Goal: Task Accomplishment & Management: Complete application form

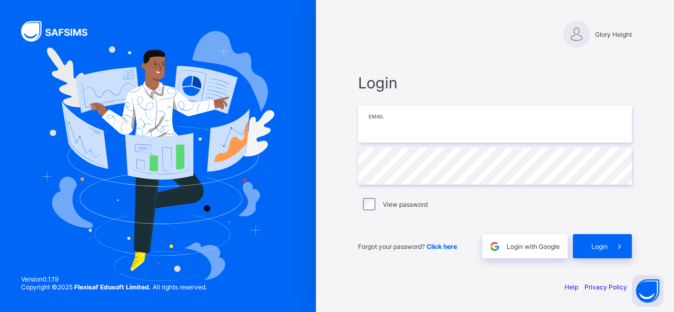
click at [477, 128] on input "email" at bounding box center [495, 124] width 274 height 37
type input "**********"
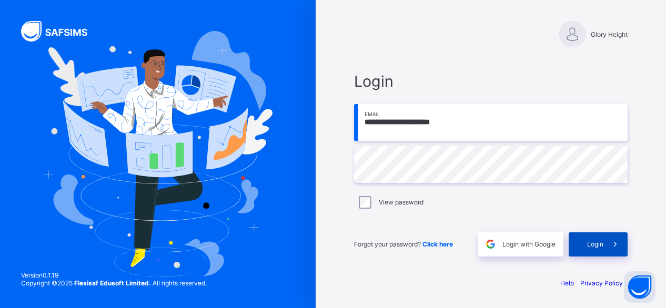
click at [598, 245] on span "Login" at bounding box center [595, 245] width 16 height 8
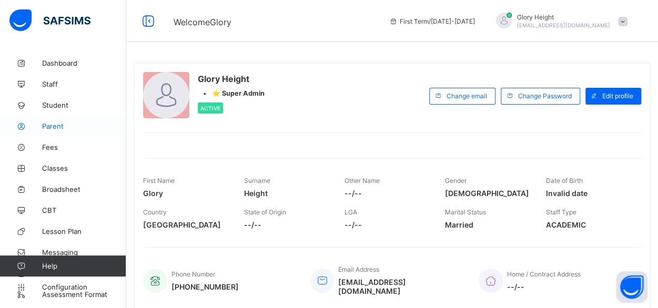
scroll to position [39, 0]
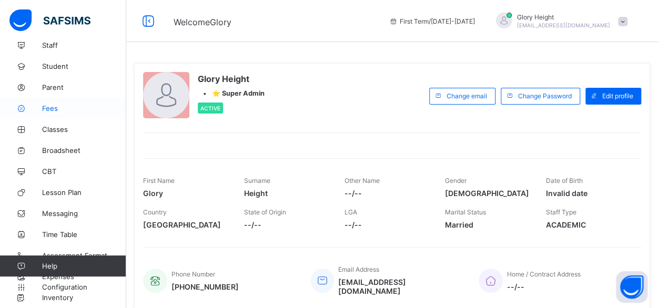
click at [57, 110] on span "Fees" at bounding box center [84, 108] width 84 height 8
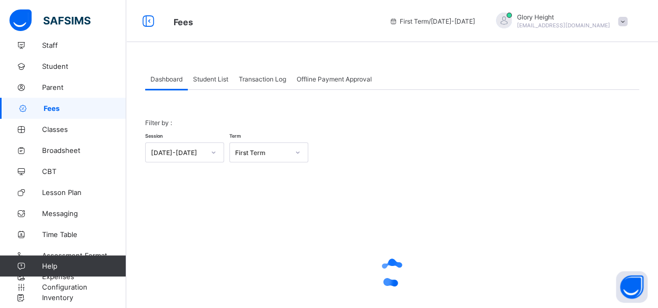
click at [347, 77] on span "Offline Payment Approval" at bounding box center [334, 79] width 75 height 8
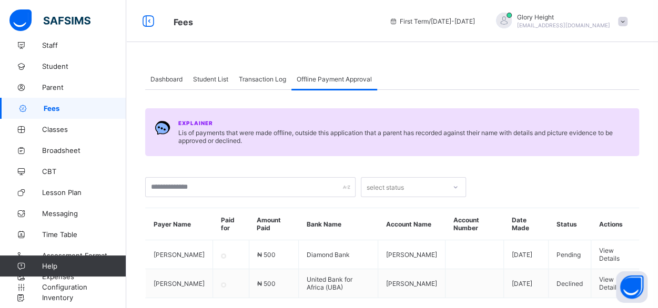
scroll to position [40, 0]
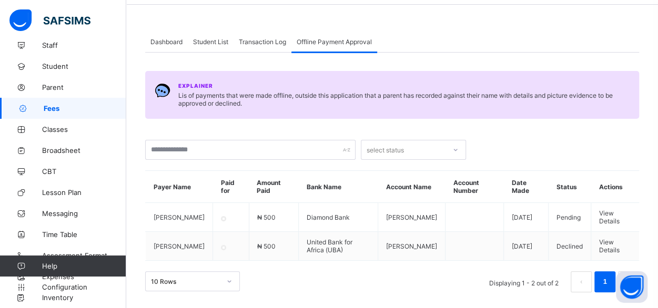
click at [463, 217] on td at bounding box center [474, 217] width 58 height 29
click at [610, 239] on span "View Details" at bounding box center [610, 246] width 21 height 16
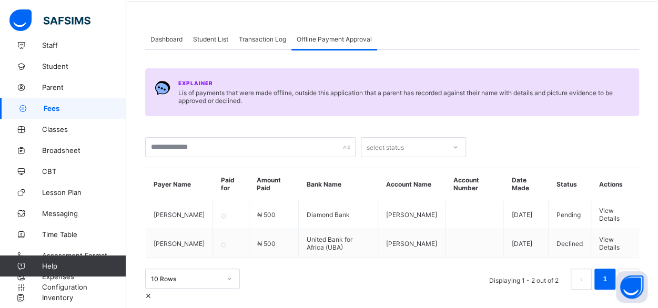
click at [353, 290] on div at bounding box center [392, 290] width 494 height 0
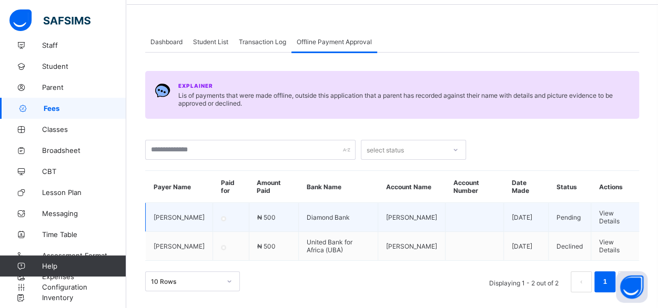
click at [603, 214] on span "View Details" at bounding box center [610, 217] width 21 height 16
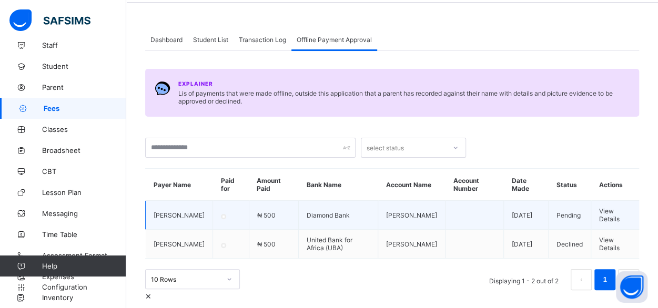
scroll to position [0, 0]
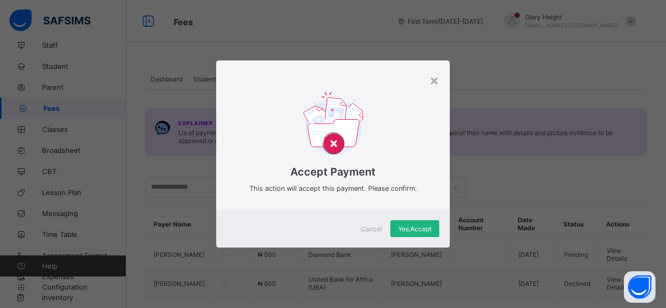
click at [430, 232] on span "Yes, Accept" at bounding box center [414, 229] width 33 height 8
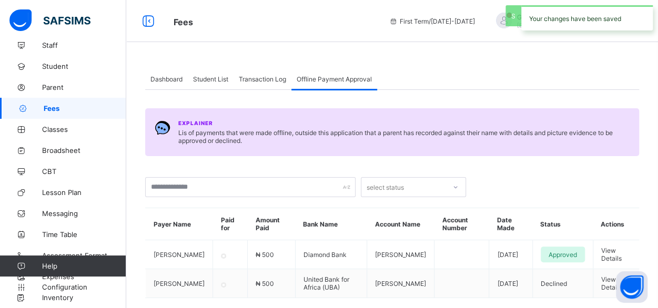
scroll to position [40, 0]
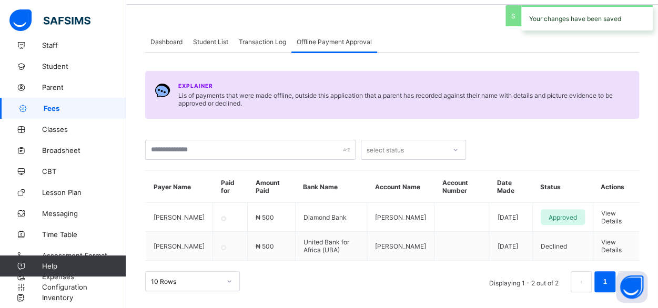
click at [555, 11] on div "Your changes have been saved" at bounding box center [588, 17] width 132 height 25
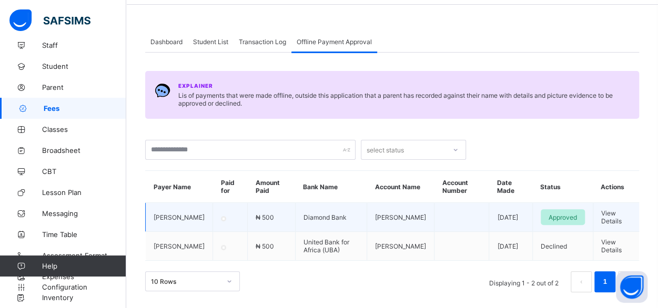
click at [541, 221] on div "Approved" at bounding box center [563, 217] width 44 height 16
click at [490, 217] on td "15th Oct, 2025" at bounding box center [511, 217] width 43 height 29
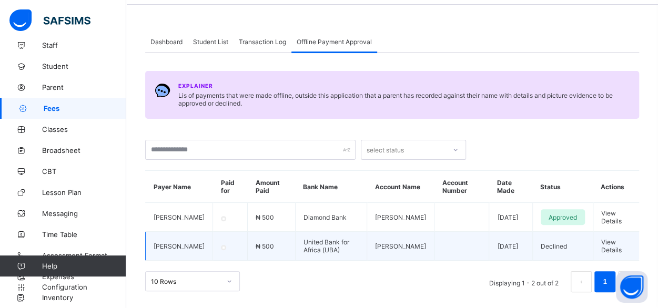
click at [435, 232] on td at bounding box center [462, 246] width 55 height 29
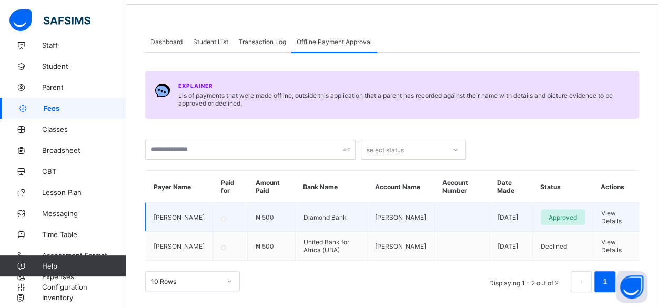
click at [622, 218] on span "View Details" at bounding box center [612, 217] width 21 height 16
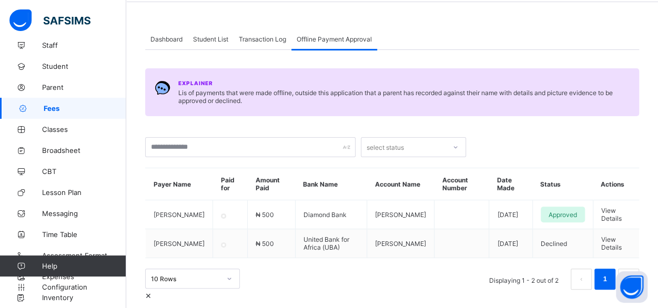
click at [315, 290] on div at bounding box center [392, 290] width 494 height 0
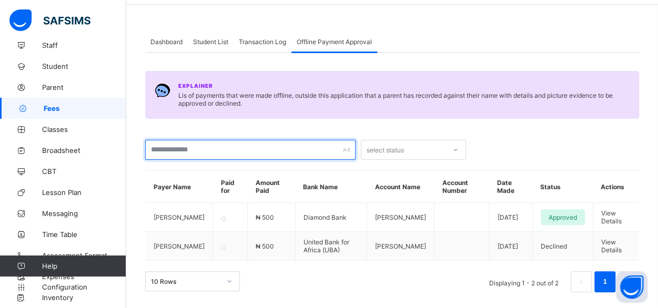
click at [300, 153] on input "text" at bounding box center [250, 150] width 211 height 20
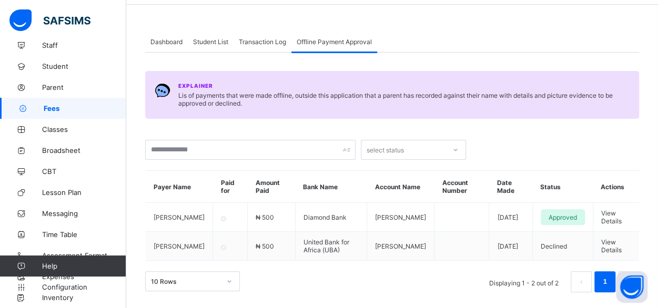
click at [382, 129] on div "select status" at bounding box center [392, 144] width 494 height 31
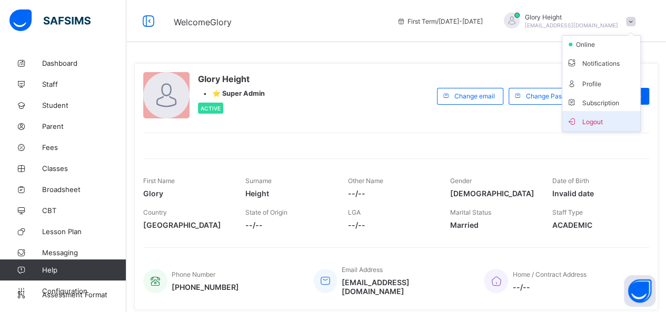
click at [598, 112] on li "Logout" at bounding box center [601, 121] width 78 height 21
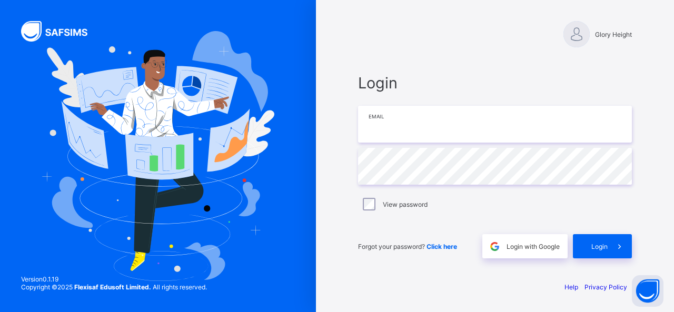
click at [558, 109] on input "email" at bounding box center [495, 124] width 274 height 37
type input "**********"
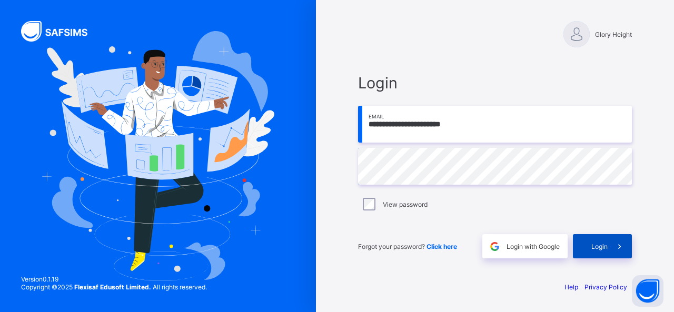
click at [587, 241] on div "Login" at bounding box center [602, 246] width 59 height 24
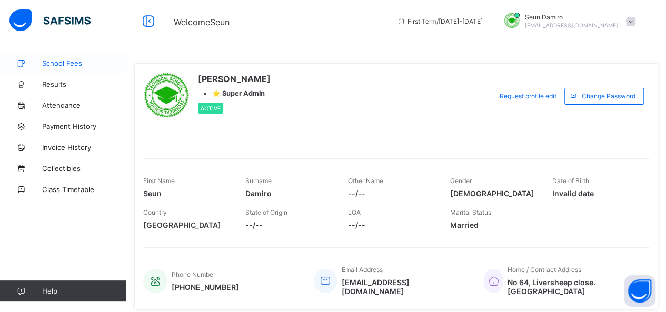
click at [62, 62] on span "School Fees" at bounding box center [84, 63] width 84 height 8
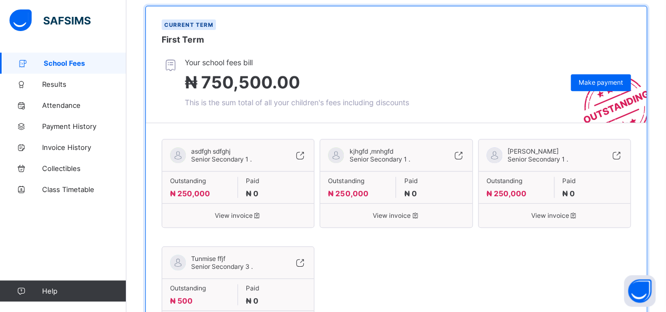
scroll to position [248, 0]
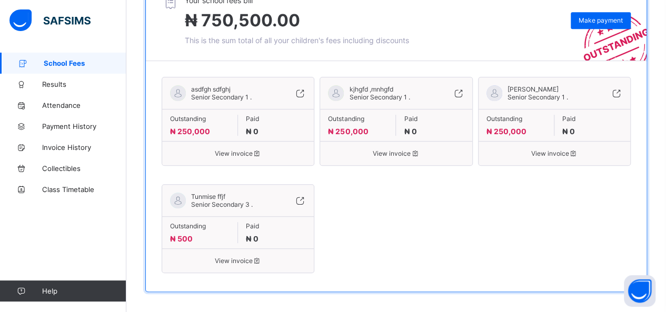
click at [246, 257] on span "View invoice" at bounding box center [238, 261] width 136 height 8
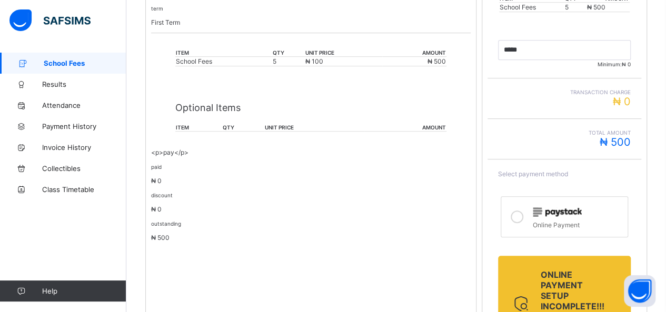
scroll to position [320, 0]
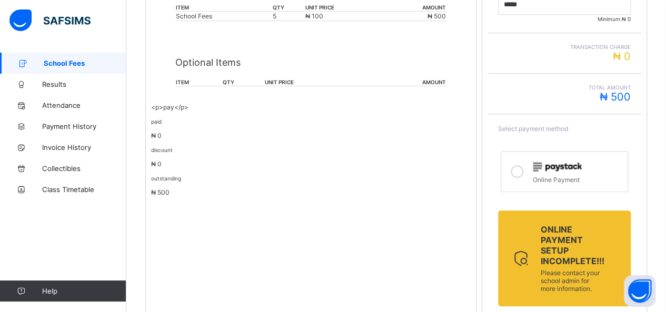
click at [523, 168] on icon at bounding box center [517, 171] width 13 height 13
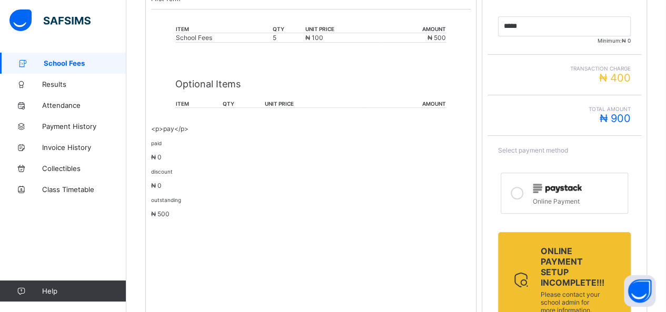
scroll to position [365, 0]
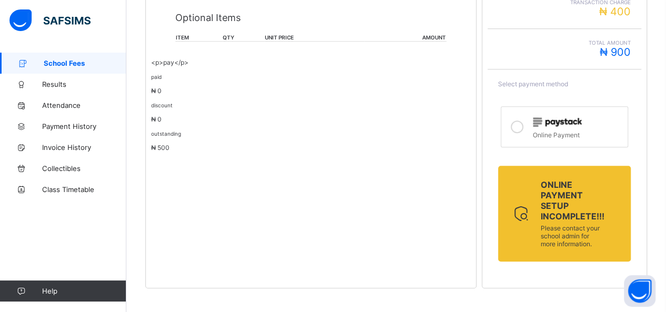
click at [559, 205] on span "Online Payment setup incomplete!!!" at bounding box center [572, 200] width 64 height 42
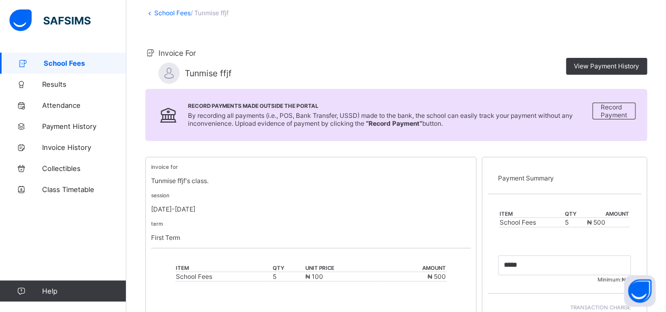
scroll to position [58, 0]
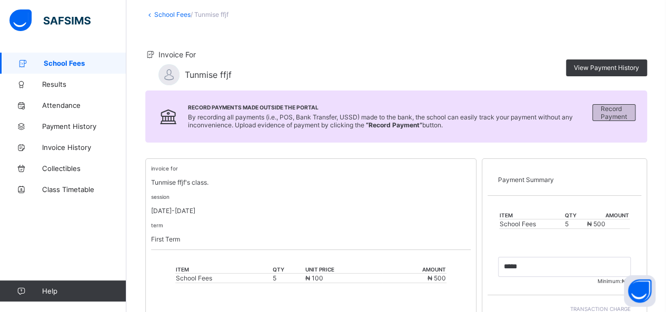
click at [635, 110] on div "Record Payment" at bounding box center [613, 112] width 43 height 17
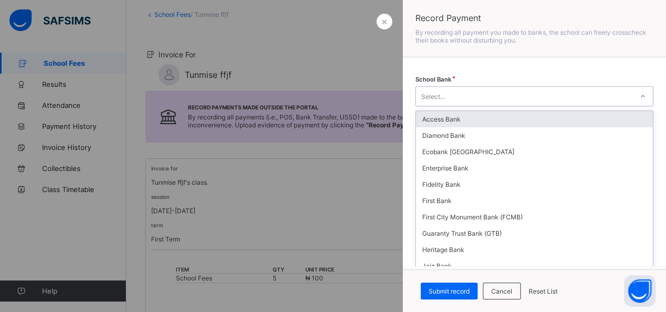
click at [623, 95] on div "Select..." at bounding box center [524, 96] width 217 height 15
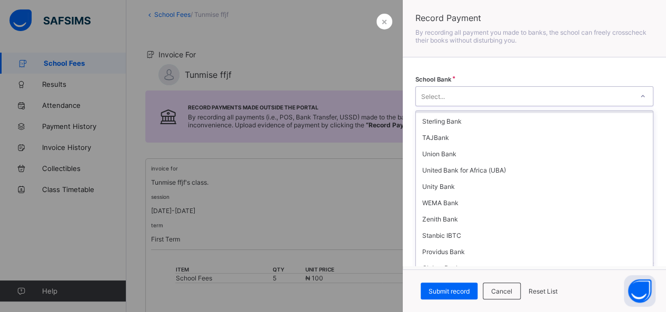
scroll to position [232, 0]
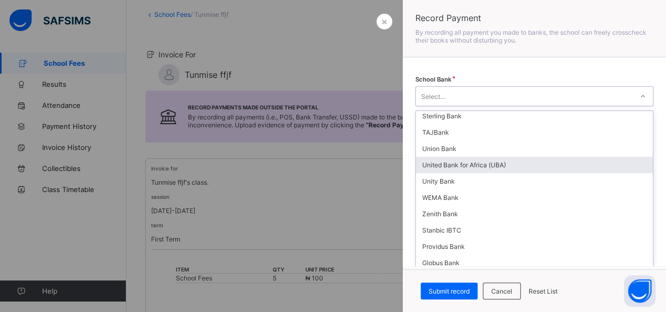
click at [507, 157] on div "United Bank for Africa (UBA)" at bounding box center [534, 165] width 237 height 16
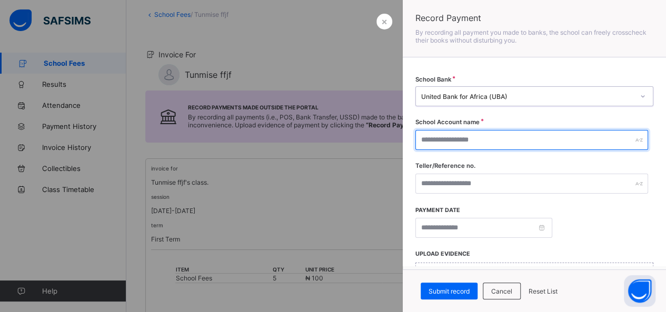
click at [490, 138] on input "text" at bounding box center [531, 140] width 233 height 20
type input "*****"
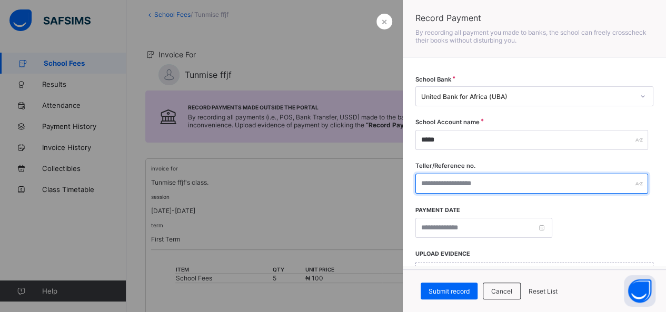
click at [467, 184] on input "text" at bounding box center [531, 184] width 233 height 20
type input "********"
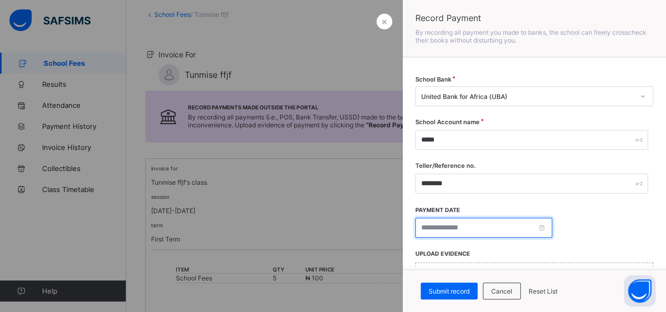
click at [453, 226] on input at bounding box center [483, 228] width 137 height 20
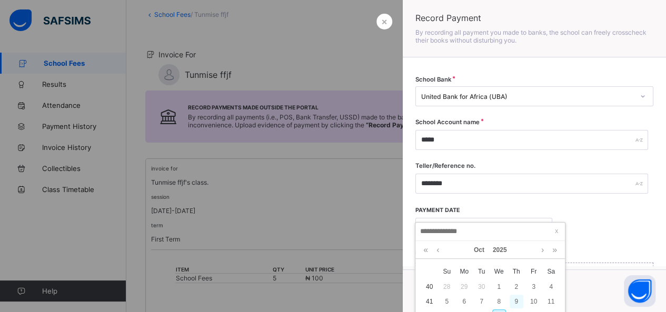
click at [517, 295] on div "9" at bounding box center [517, 302] width 14 height 14
type input "**********"
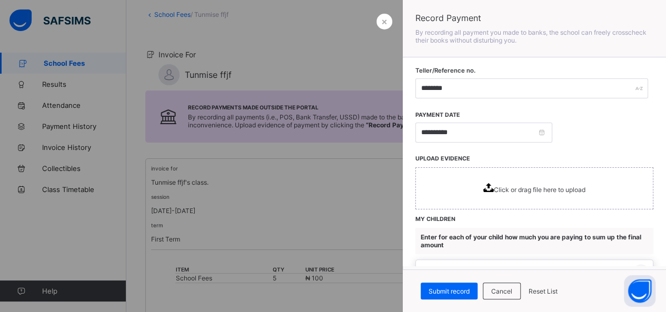
scroll to position [96, 0]
click at [470, 185] on div "Click or drag file here to upload" at bounding box center [534, 188] width 238 height 42
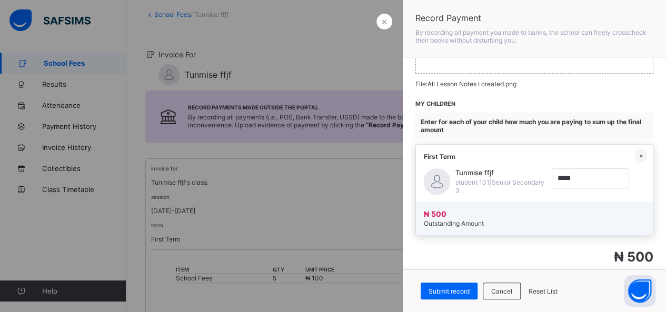
scroll to position [252, 0]
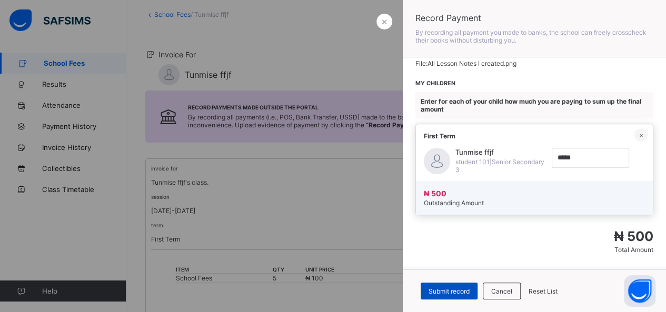
click at [454, 292] on span "Submit record" at bounding box center [448, 291] width 41 height 8
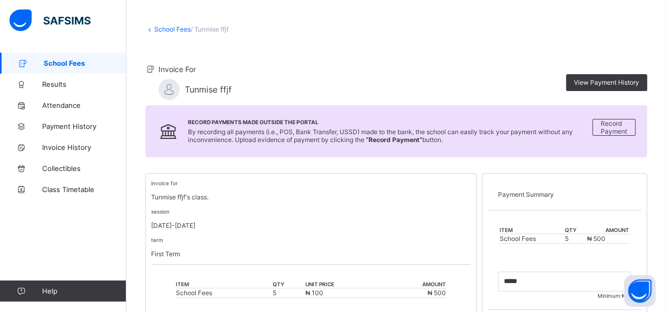
scroll to position [39, 0]
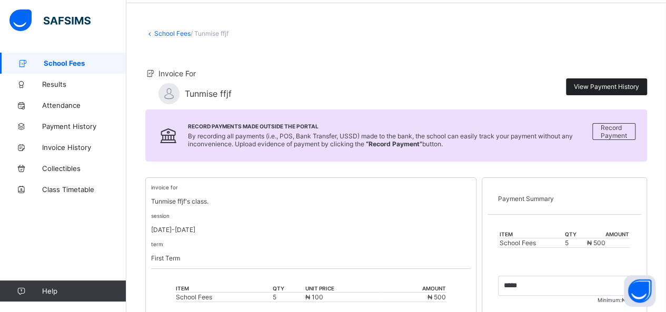
click at [613, 91] on div "View Payment History" at bounding box center [606, 86] width 81 height 17
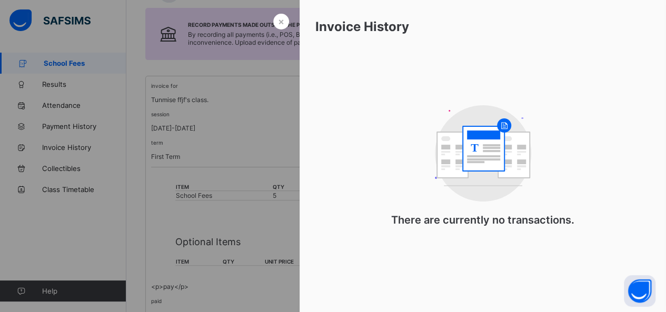
scroll to position [146, 0]
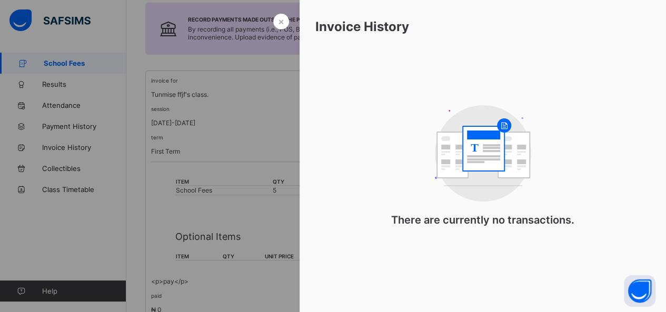
click at [242, 163] on div at bounding box center [333, 156] width 666 height 312
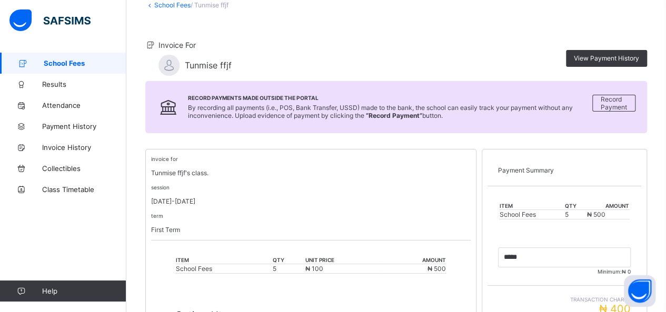
scroll to position [0, 0]
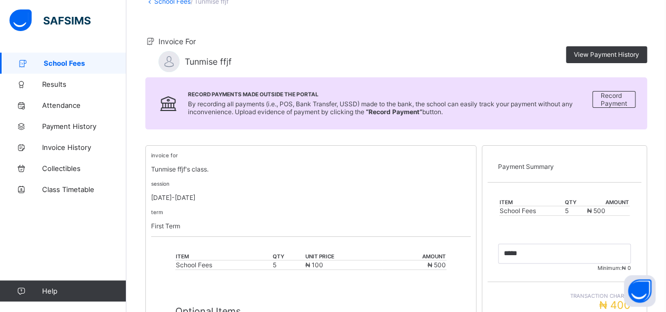
scroll to position [65, 0]
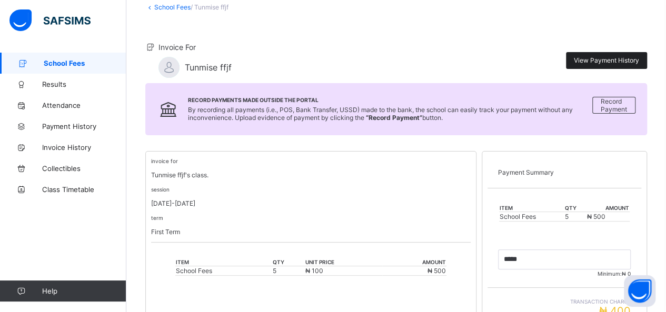
click at [639, 58] on span "View Payment History" at bounding box center [606, 60] width 65 height 8
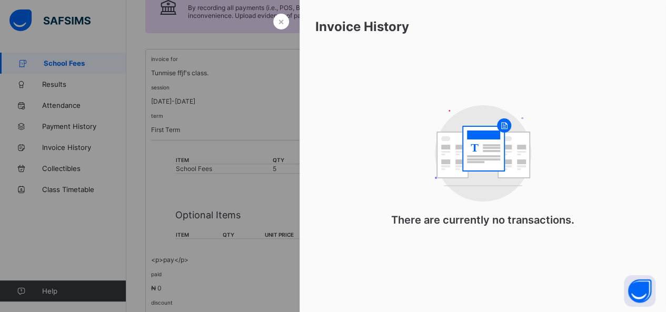
scroll to position [168, 0]
click at [278, 23] on span "×" at bounding box center [281, 21] width 6 height 11
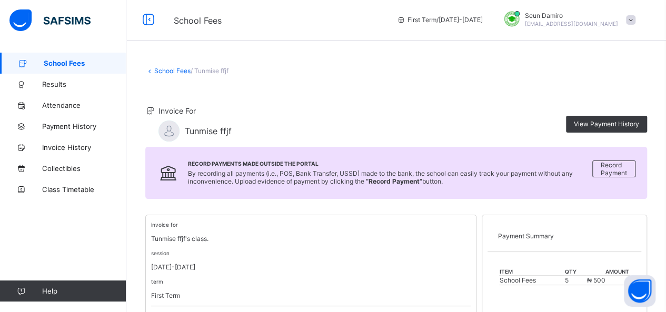
scroll to position [0, 0]
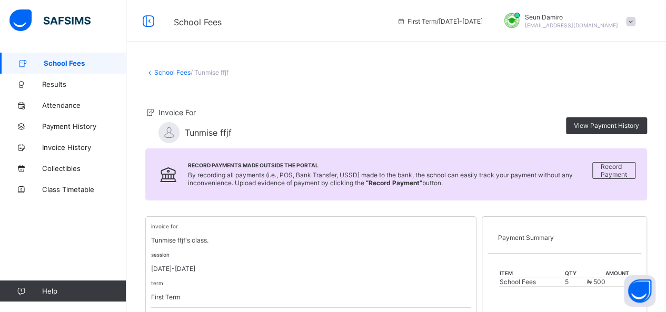
click at [86, 66] on span "School Fees" at bounding box center [85, 63] width 83 height 8
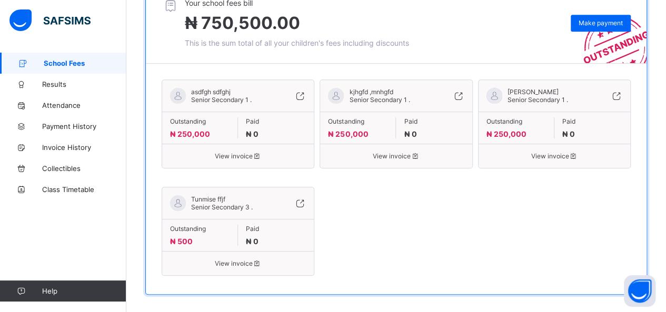
scroll to position [248, 0]
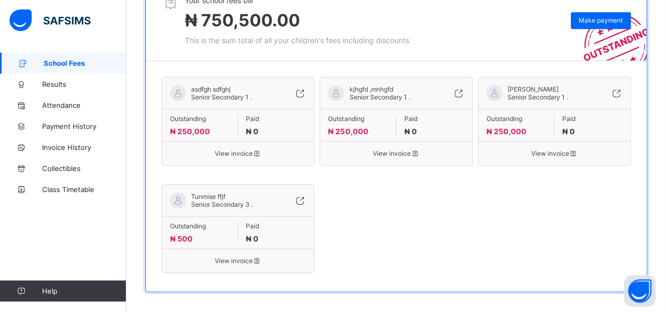
click at [243, 257] on span "View invoice" at bounding box center [238, 261] width 136 height 8
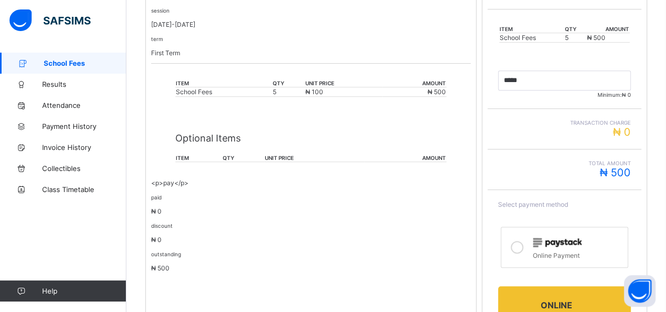
scroll to position [365, 0]
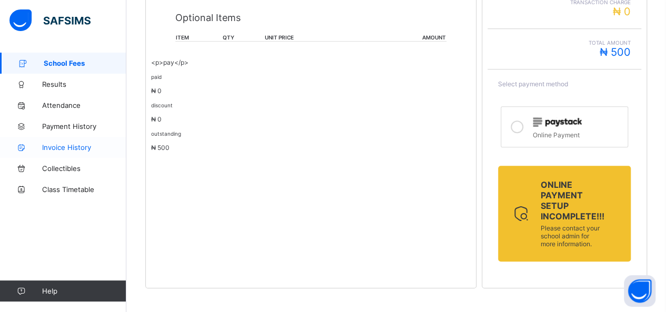
click at [73, 145] on span "Invoice History" at bounding box center [84, 147] width 84 height 8
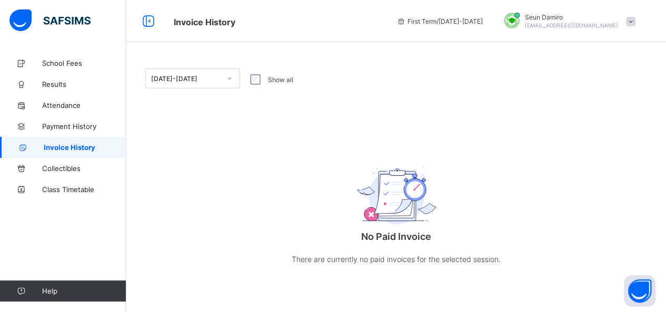
scroll to position [4, 0]
click at [57, 114] on link "Attendance" at bounding box center [63, 105] width 126 height 21
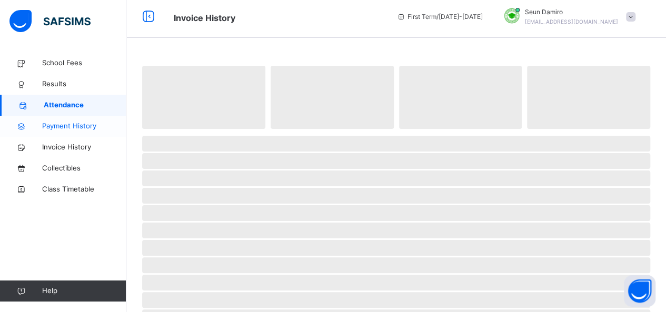
click at [62, 130] on span "Payment History" at bounding box center [84, 126] width 84 height 11
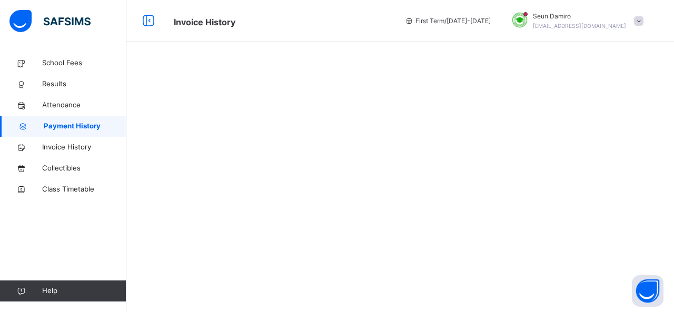
click at [73, 128] on span "Payment History" at bounding box center [85, 126] width 83 height 11
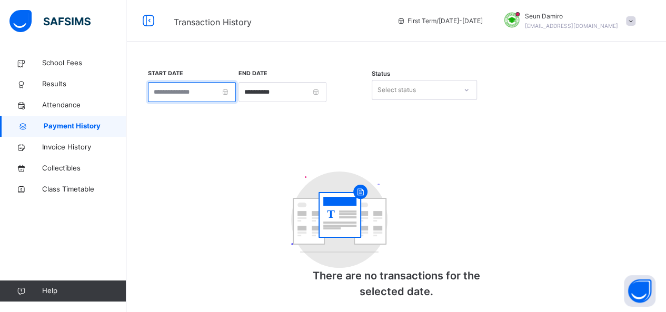
click at [206, 87] on input at bounding box center [192, 92] width 88 height 20
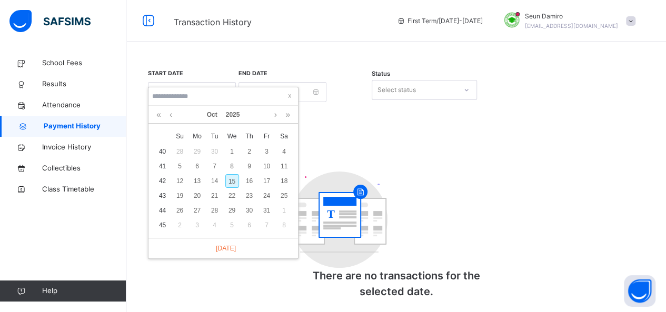
click at [232, 176] on div "15" at bounding box center [232, 181] width 14 height 14
type input "**********"
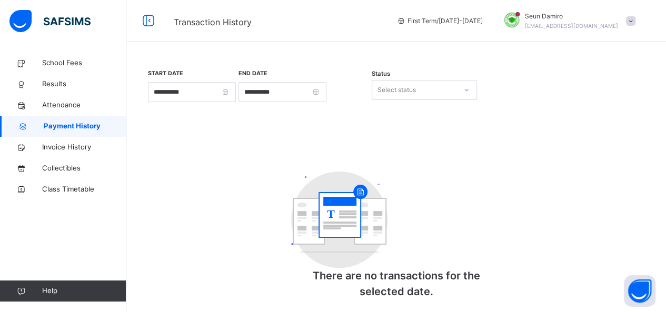
click at [418, 77] on div "Status Select status" at bounding box center [424, 90] width 105 height 45
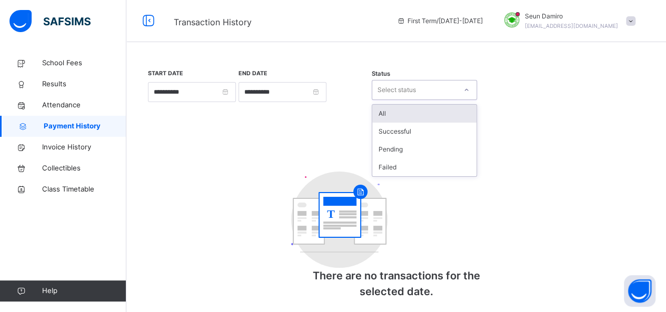
click at [421, 88] on div "Select status" at bounding box center [414, 90] width 84 height 16
click at [406, 109] on div "All" at bounding box center [424, 114] width 104 height 18
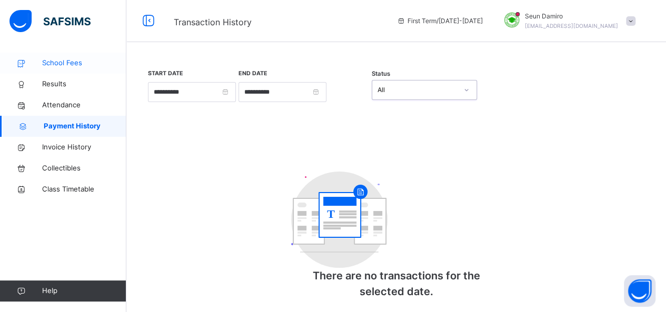
click at [63, 71] on link "School Fees" at bounding box center [63, 63] width 126 height 21
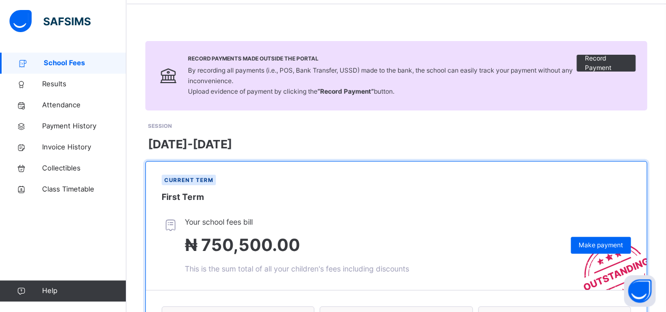
scroll to position [37, 0]
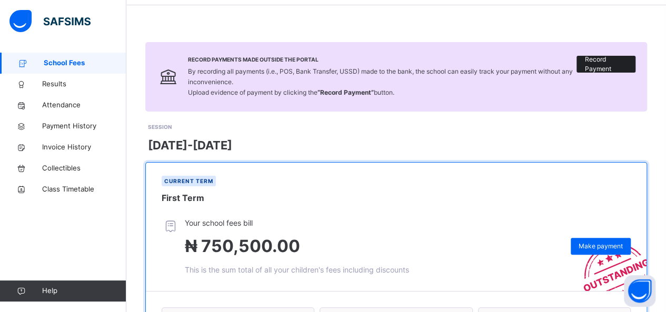
click at [627, 70] on span "Record Payment" at bounding box center [605, 64] width 43 height 19
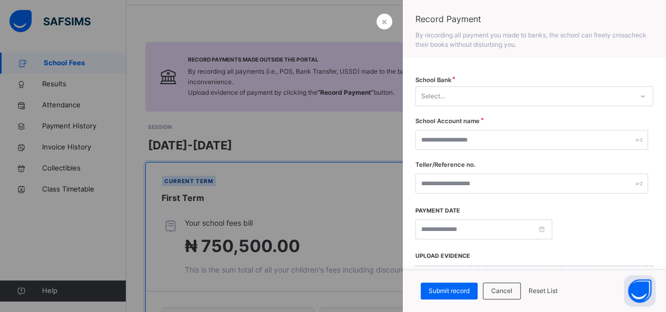
click at [565, 103] on div "Select..." at bounding box center [524, 96] width 217 height 16
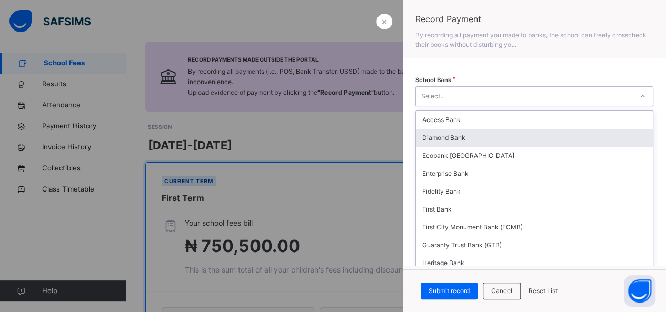
click at [512, 142] on div "Diamond Bank" at bounding box center [534, 138] width 237 height 18
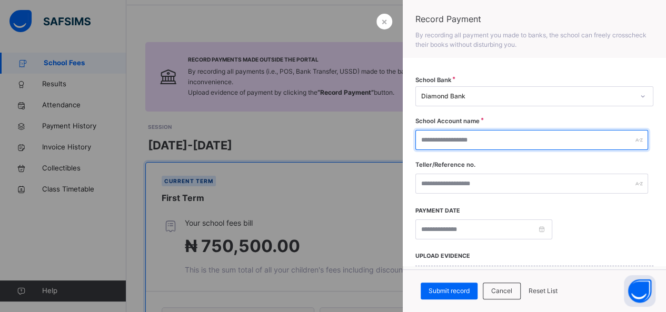
click at [512, 142] on input "text" at bounding box center [531, 140] width 233 height 20
type input "*****"
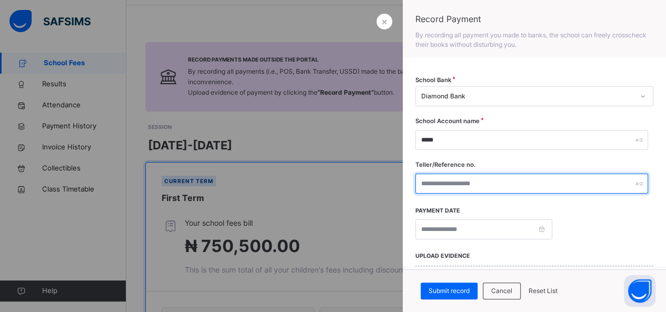
click at [482, 190] on input "text" at bounding box center [531, 184] width 233 height 20
type input "********"
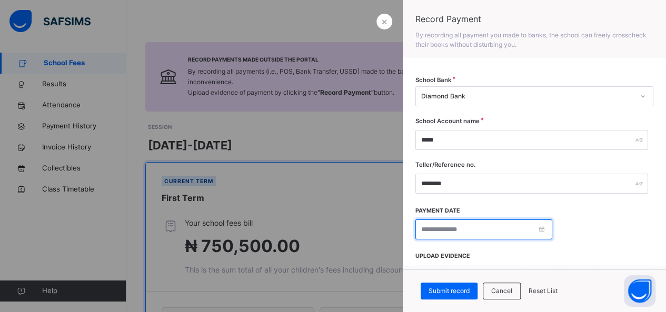
click at [454, 221] on input at bounding box center [483, 229] width 137 height 20
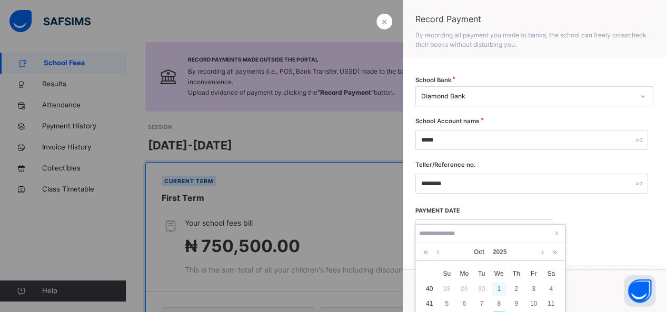
click at [500, 292] on div "1" at bounding box center [499, 289] width 14 height 14
type input "**********"
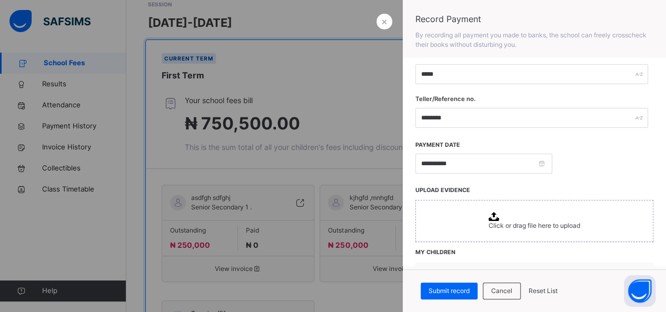
scroll to position [69, 0]
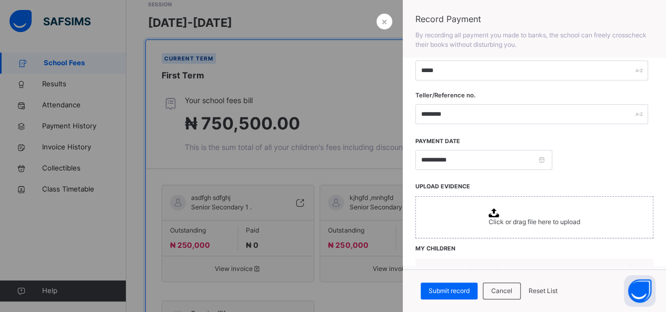
click at [474, 224] on div "Click or drag file here to upload" at bounding box center [534, 217] width 238 height 42
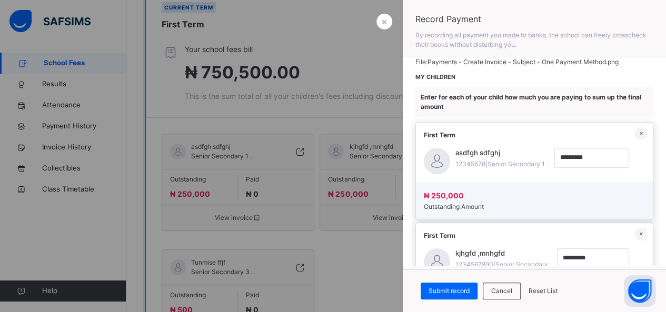
scroll to position [249, 0]
click at [634, 131] on div "×" at bounding box center [640, 134] width 13 height 13
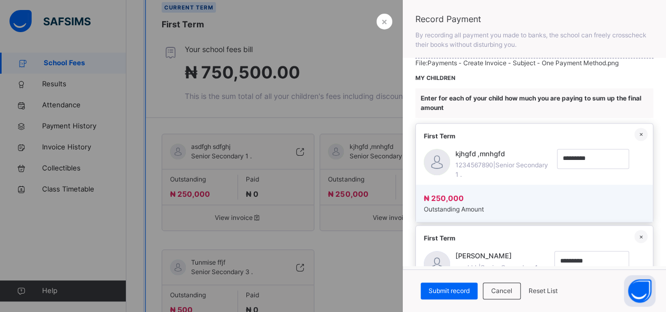
click at [634, 131] on div "×" at bounding box center [640, 134] width 13 height 13
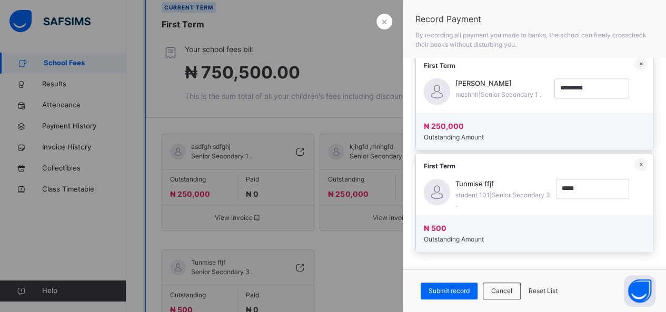
scroll to position [314, 0]
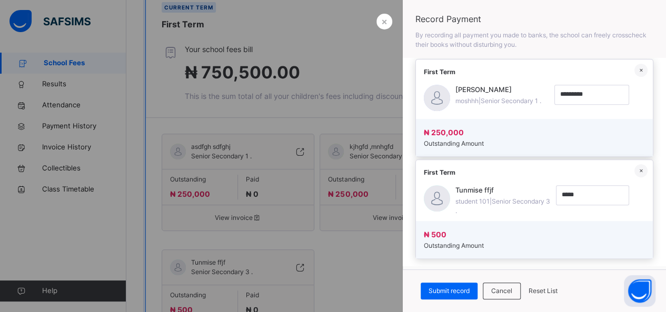
click at [634, 69] on div "×" at bounding box center [640, 70] width 13 height 13
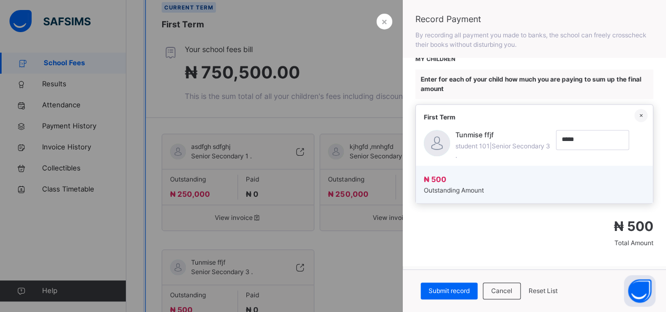
scroll to position [267, 0]
click at [454, 288] on span "Submit record" at bounding box center [448, 290] width 41 height 9
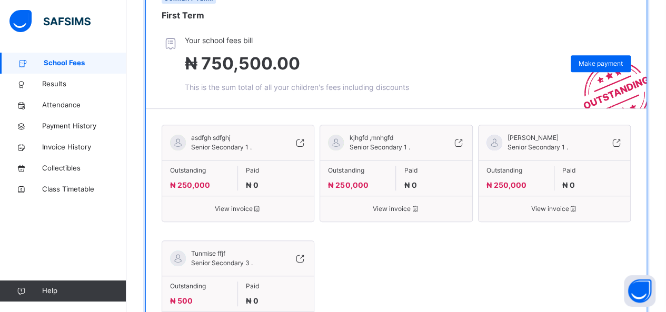
scroll to position [215, 0]
